Goal: Task Accomplishment & Management: Complete application form

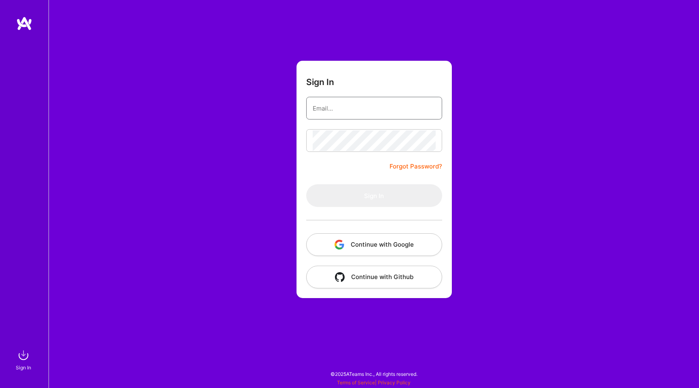
click at [347, 114] on input "email" at bounding box center [374, 108] width 123 height 21
click at [280, 181] on div "Sign In Forgot Password? Sign In Continue with Google Continue with Github" at bounding box center [374, 194] width 651 height 388
click at [390, 247] on button "Continue with Google" at bounding box center [374, 244] width 136 height 23
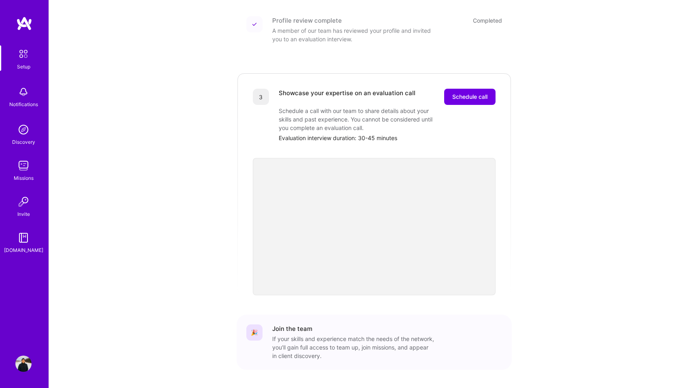
scroll to position [177, 0]
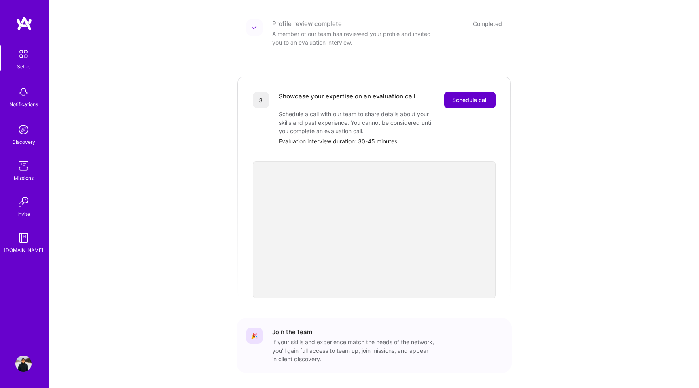
click at [472, 96] on span "Schedule call" at bounding box center [469, 100] width 35 height 8
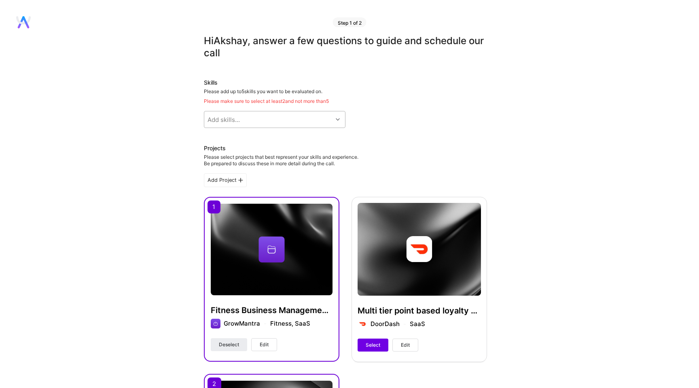
click at [300, 121] on div "Add skills..." at bounding box center [268, 119] width 128 height 16
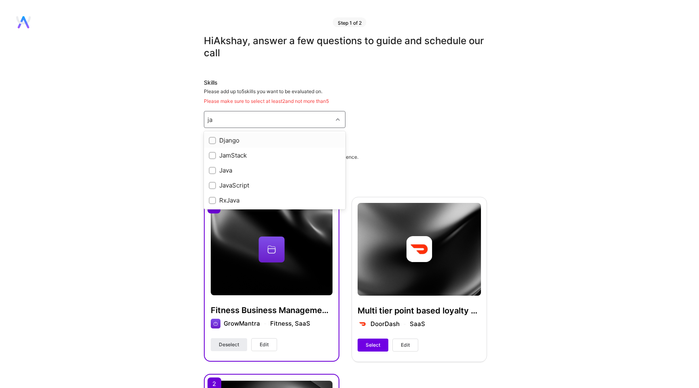
type input "j"
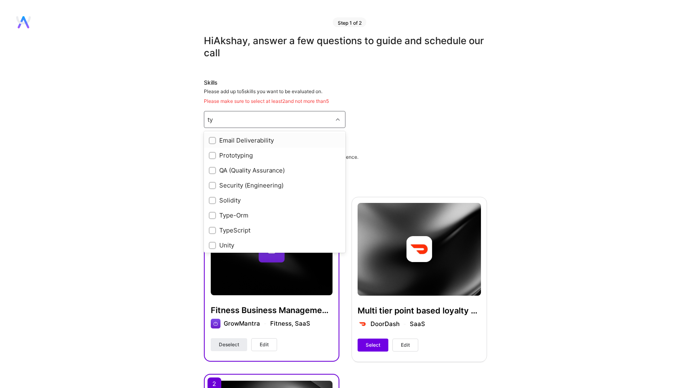
type input "t"
type input "reac"
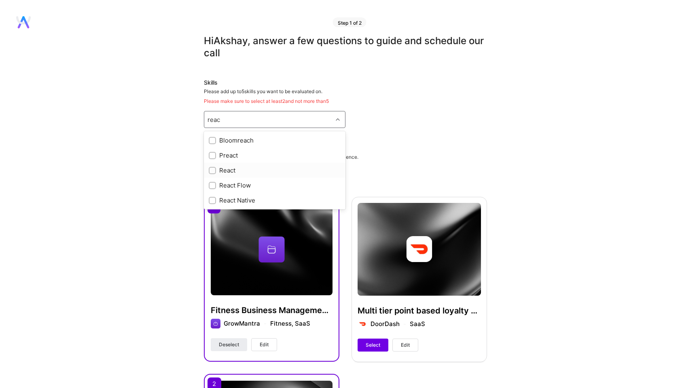
click at [214, 169] on input "checkbox" at bounding box center [213, 171] width 6 height 6
checkbox input "true"
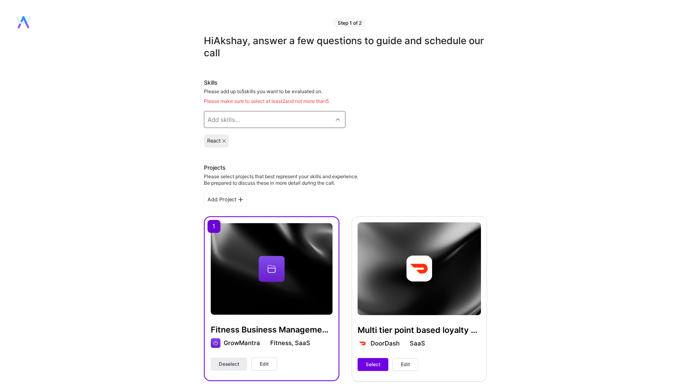
click at [236, 120] on div "Add skills..." at bounding box center [224, 119] width 32 height 8
type input "n"
type input "node"
click at [216, 139] on div "Node.js" at bounding box center [275, 140] width 132 height 8
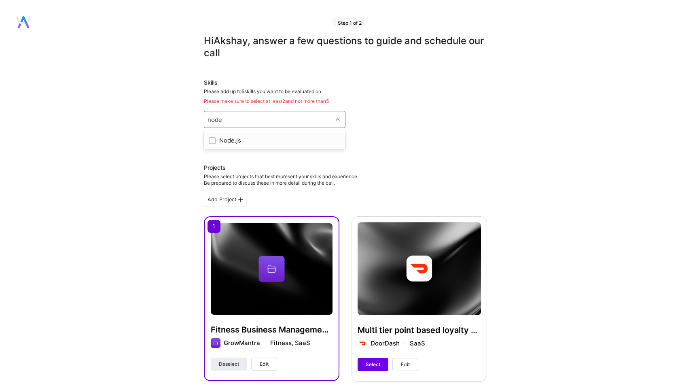
checkbox input "true"
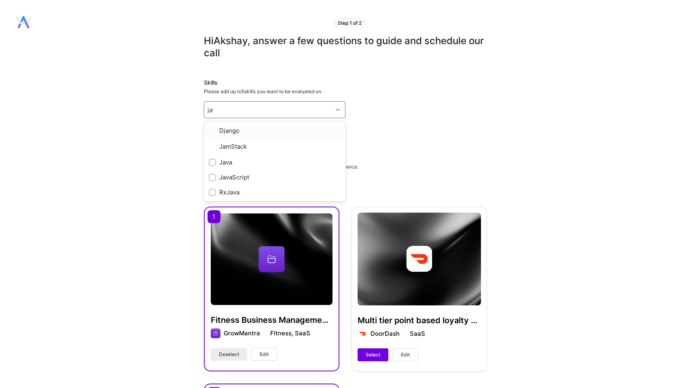
type input "java"
click at [215, 145] on div at bounding box center [212, 145] width 7 height 7
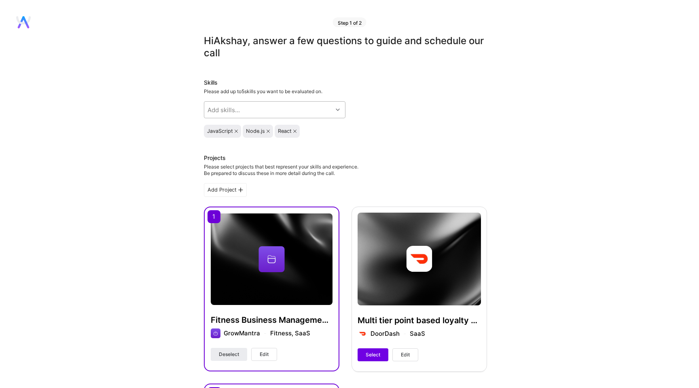
click at [229, 110] on div "Add skills..." at bounding box center [224, 110] width 32 height 8
type input "kotl"
click at [222, 129] on div "Kotlin" at bounding box center [275, 130] width 132 height 8
checkbox input "true"
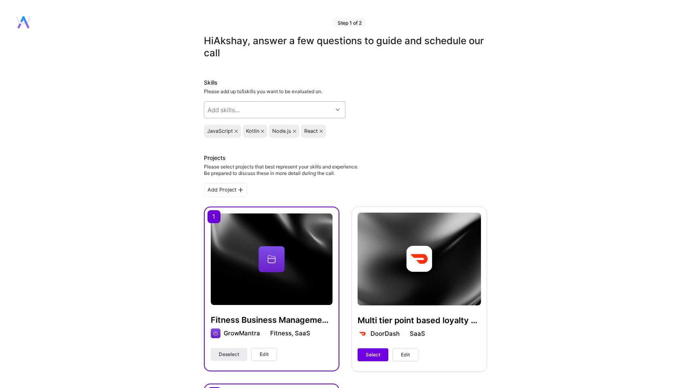
click at [320, 113] on div "Add skills..." at bounding box center [268, 110] width 128 height 16
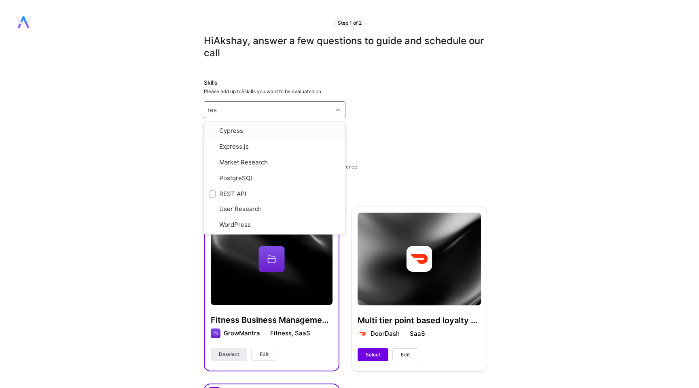
type input "rest"
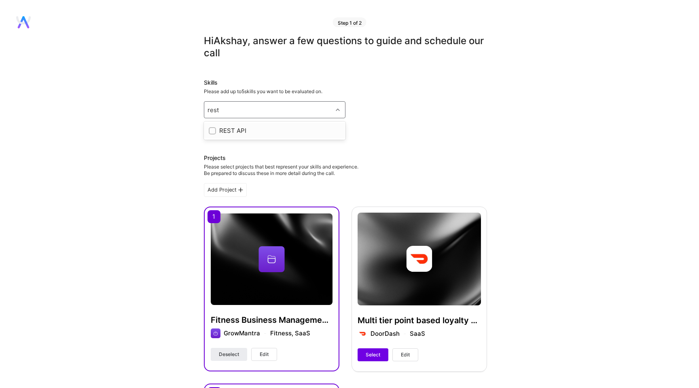
click at [212, 128] on input "checkbox" at bounding box center [213, 131] width 6 height 6
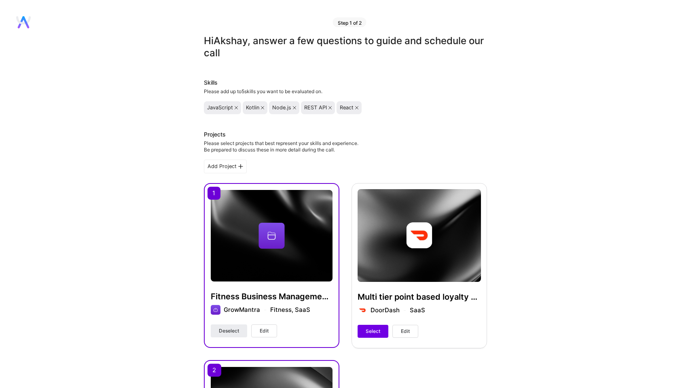
click at [355, 107] on div "React" at bounding box center [349, 107] width 19 height 6
click at [356, 107] on icon at bounding box center [356, 107] width 3 height 3
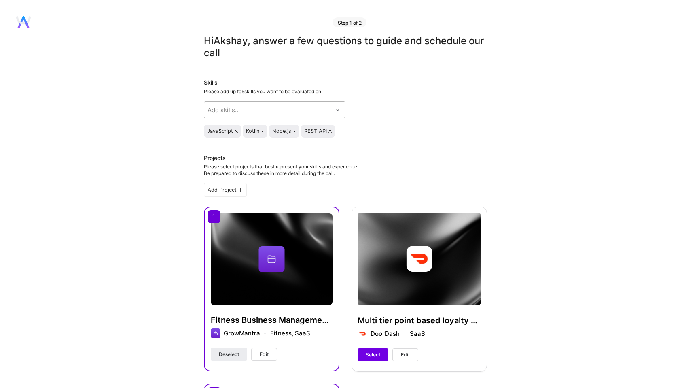
click at [258, 107] on div "Add skills..." at bounding box center [268, 110] width 128 height 16
type input "react"
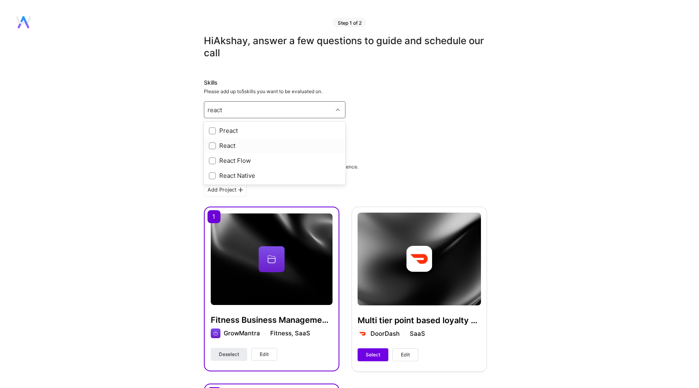
click at [212, 144] on input "checkbox" at bounding box center [213, 146] width 6 height 6
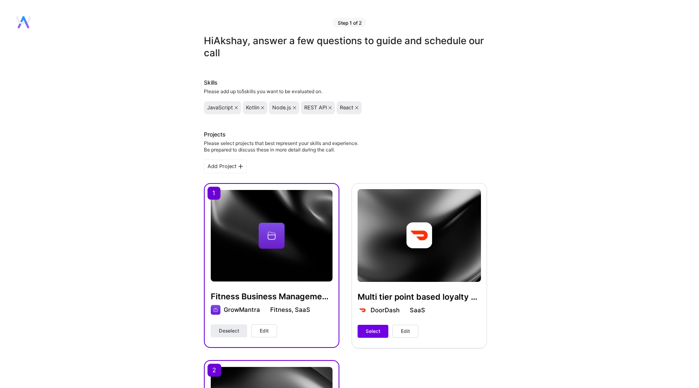
click at [329, 107] on icon at bounding box center [330, 107] width 3 height 3
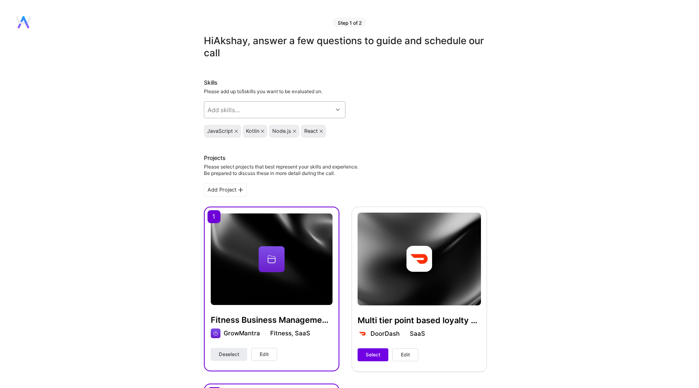
click at [260, 108] on div "Add skills..." at bounding box center [268, 110] width 128 height 16
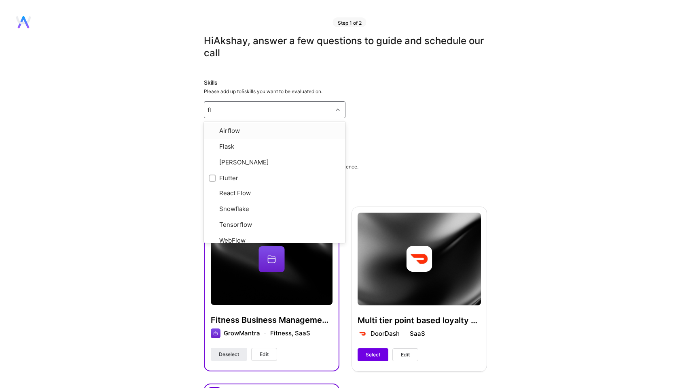
type input "flu"
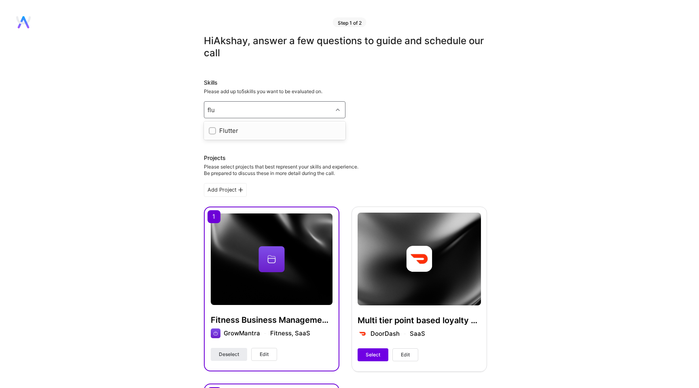
click at [225, 128] on div "Flutter" at bounding box center [275, 130] width 132 height 8
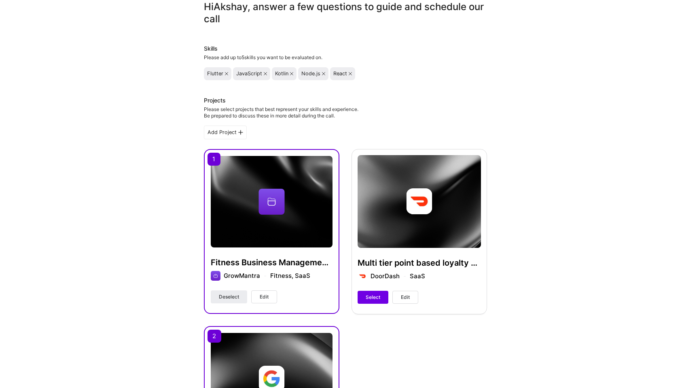
scroll to position [38, 0]
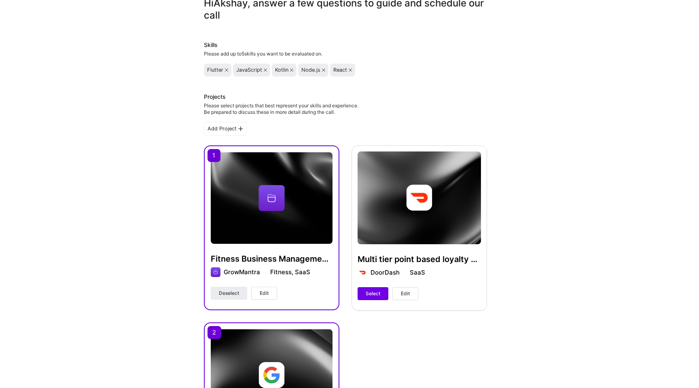
click at [389, 179] on div "Multi tier point based loyalty program DoorDash SaaS Select Edit" at bounding box center [420, 227] width 136 height 164
click at [373, 290] on span "Select" at bounding box center [373, 293] width 15 height 7
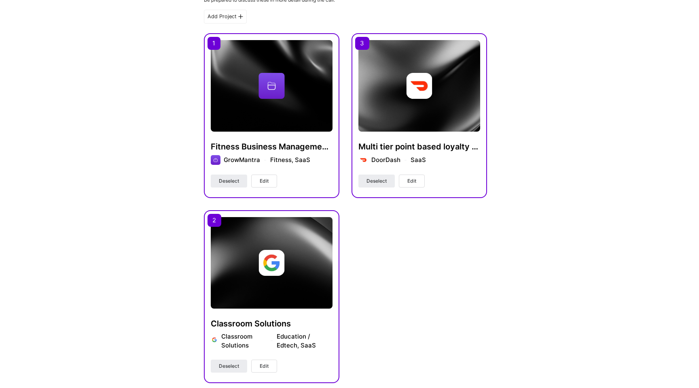
scroll to position [174, 0]
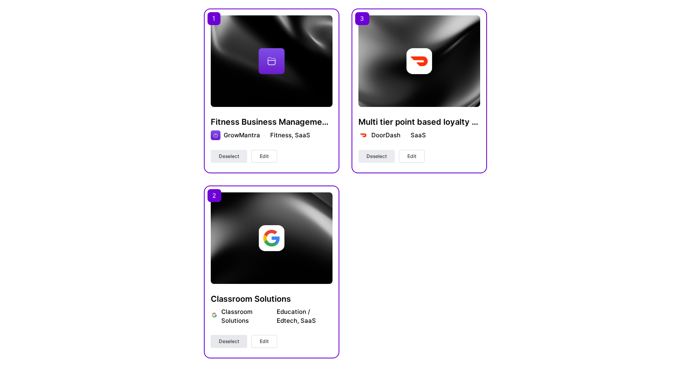
click at [236, 342] on span "Deselect" at bounding box center [229, 340] width 20 height 7
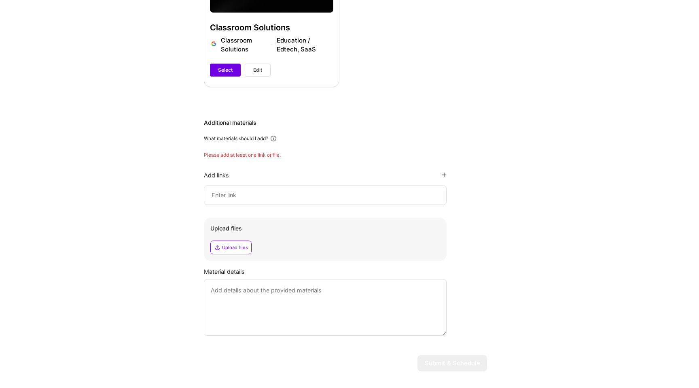
scroll to position [447, 0]
click at [237, 193] on input at bounding box center [325, 194] width 229 height 10
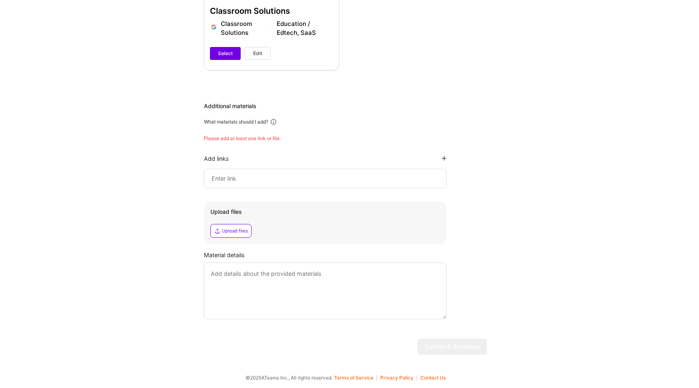
click at [279, 182] on input at bounding box center [325, 179] width 229 height 10
paste input "[DATE] 13:00 - 16:00"
type input "[DATE] 13:00 - 16:00"
click at [253, 176] on input at bounding box center [325, 179] width 229 height 10
click at [253, 177] on input at bounding box center [325, 179] width 229 height 10
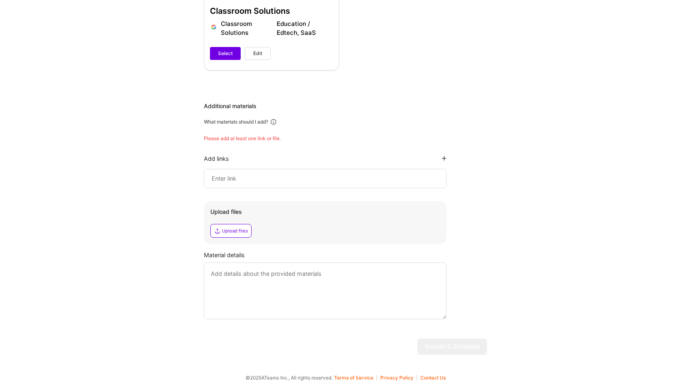
click at [223, 176] on input at bounding box center [325, 179] width 229 height 10
paste input "[URL][DOMAIN_NAME]"
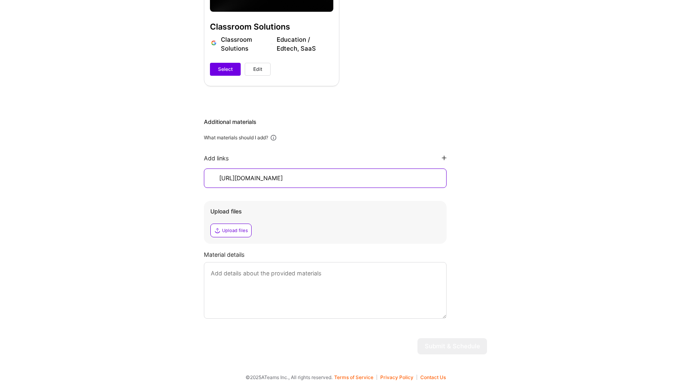
scroll to position [446, 0]
type input "[URL][DOMAIN_NAME]"
click at [443, 157] on icon at bounding box center [444, 158] width 5 height 5
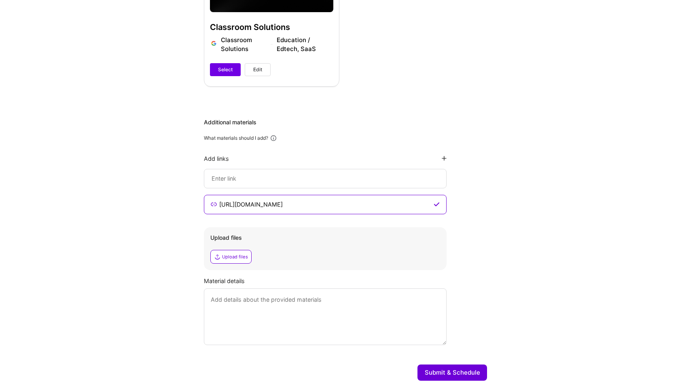
click at [289, 176] on input at bounding box center [325, 179] width 229 height 10
click at [245, 178] on input at bounding box center [325, 179] width 229 height 10
paste input "[URL][DOMAIN_NAME]"
type input "[URL][DOMAIN_NAME]"
click at [474, 189] on div "Additional materials What materials should I add? Add links [URL][DOMAIN_NAME] …" at bounding box center [345, 231] width 283 height 227
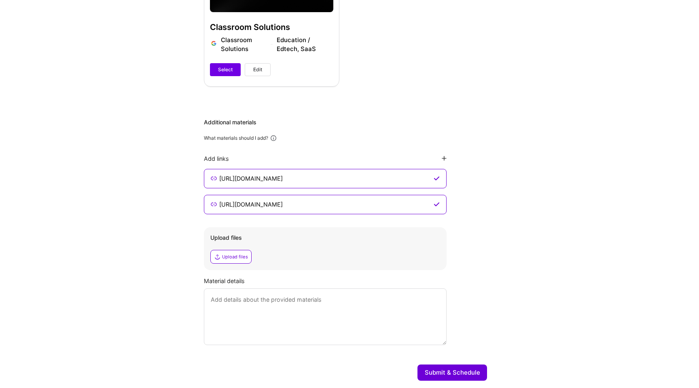
scroll to position [472, 0]
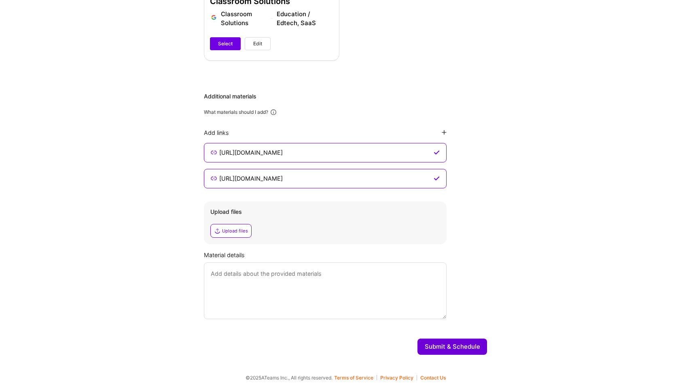
click at [256, 273] on textarea at bounding box center [325, 290] width 243 height 57
click at [481, 259] on div "Material details" at bounding box center [345, 284] width 283 height 68
click at [271, 280] on textarea at bounding box center [325, 290] width 243 height 57
click at [233, 273] on textarea "For Wolt - I worked on the loyalty project" at bounding box center [325, 290] width 243 height 57
click at [233, 273] on textarea "For Wolt (Part of DoorDash) - I worked on the loyalty project" at bounding box center [325, 290] width 243 height 57
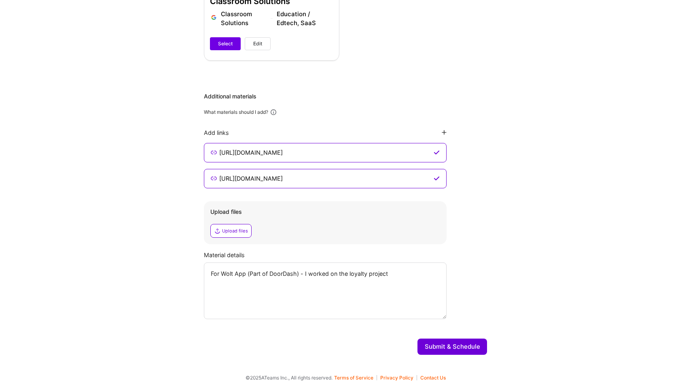
click at [401, 273] on textarea "For Wolt App (Part of DoorDash) - I worked on the loyalty project" at bounding box center [325, 290] width 243 height 57
type textarea "For Wolt App (Part of DoorDash) - I worked on the loyalty project and W+ subscr…"
click at [451, 346] on button "Submit & Schedule" at bounding box center [453, 346] width 70 height 16
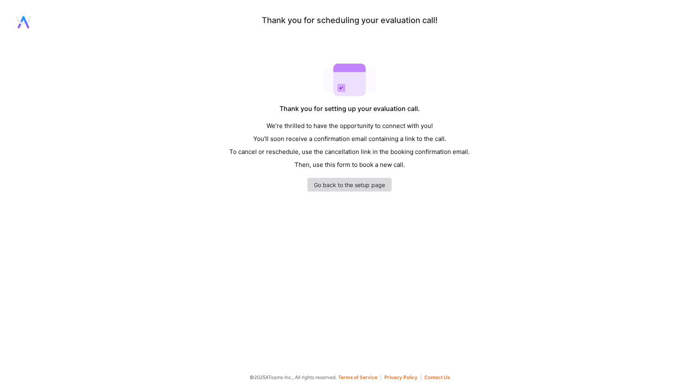
click at [354, 186] on link "Go back to the setup page" at bounding box center [349, 185] width 84 height 14
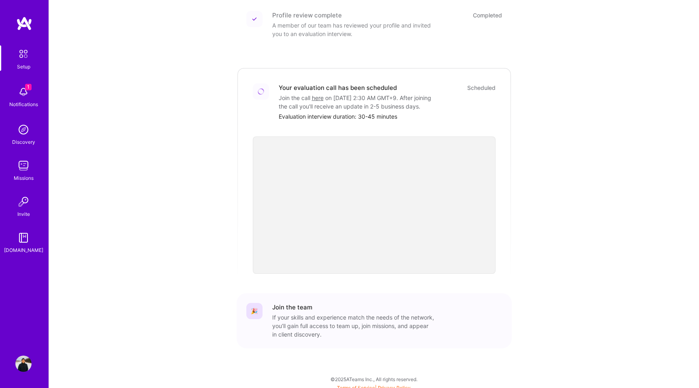
scroll to position [191, 0]
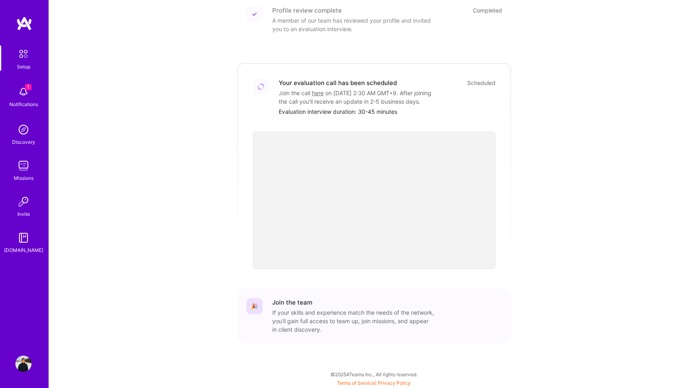
click at [22, 95] on img at bounding box center [23, 92] width 16 height 16
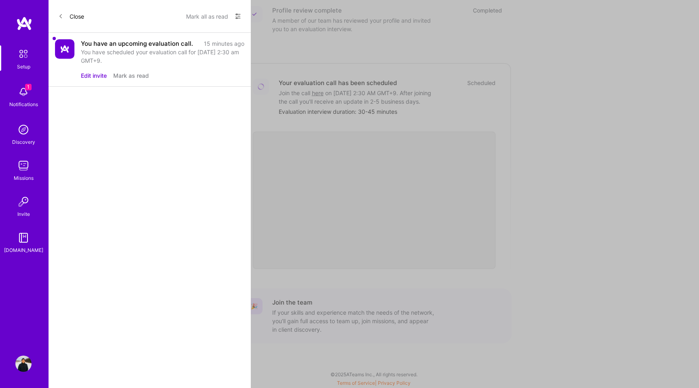
click at [299, 108] on div "1 Setup 1 Notifications Discovery Missions Invite A.Guide Profile Close Mark al…" at bounding box center [349, 96] width 699 height 575
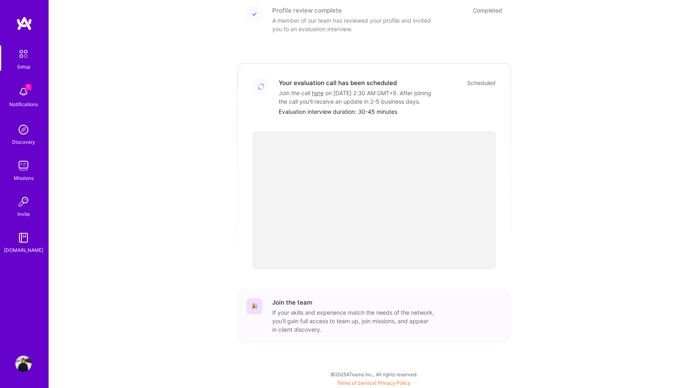
scroll to position [0, 0]
